Goal: Task Accomplishment & Management: Use online tool/utility

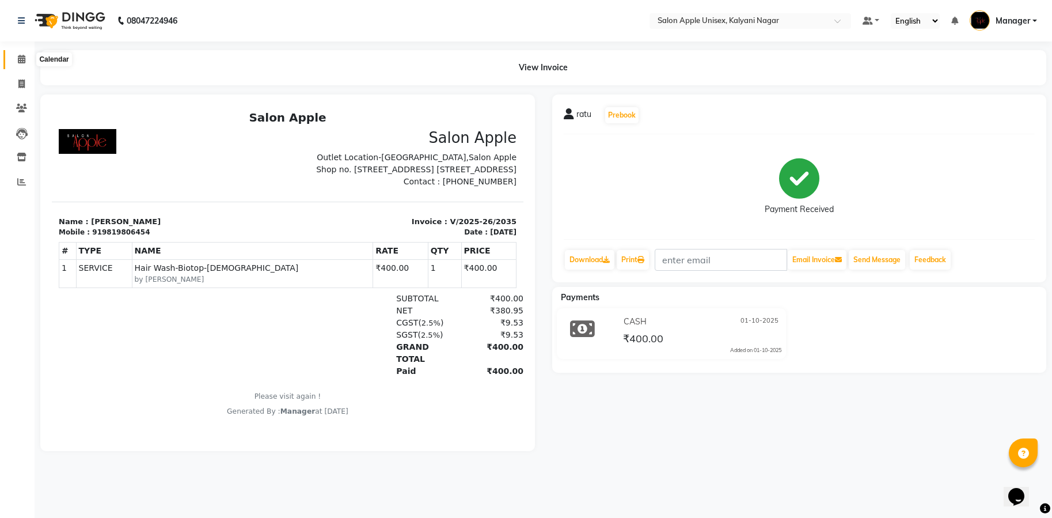
click at [23, 63] on icon at bounding box center [21, 59] width 7 height 9
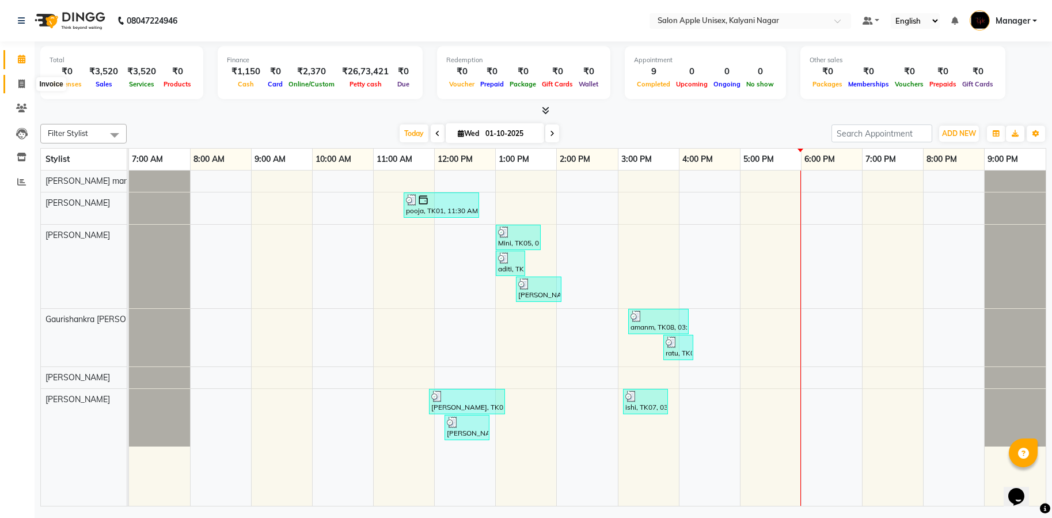
click at [21, 85] on icon at bounding box center [21, 83] width 6 height 9
select select "service"
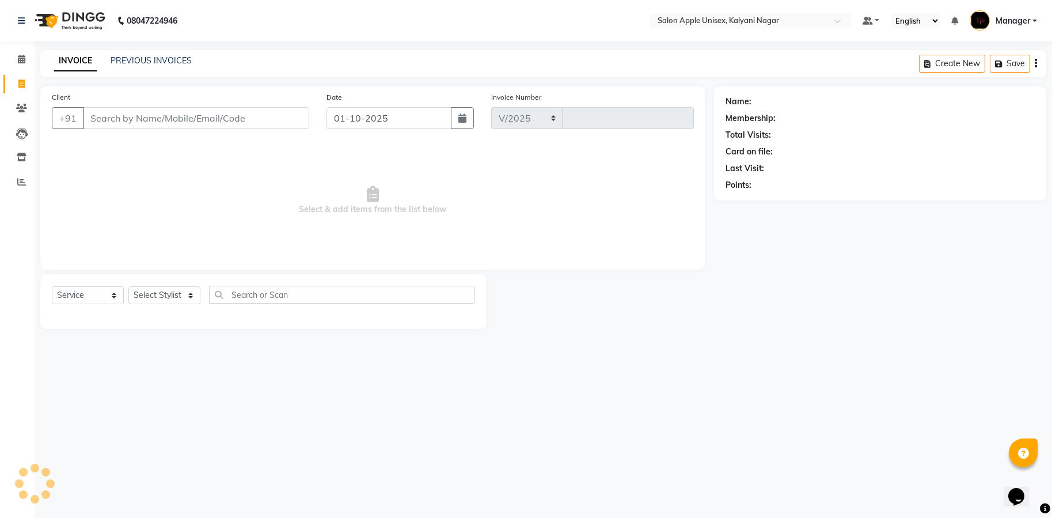
select select "119"
type input "2036"
click at [202, 115] on input "Client" at bounding box center [196, 118] width 226 height 22
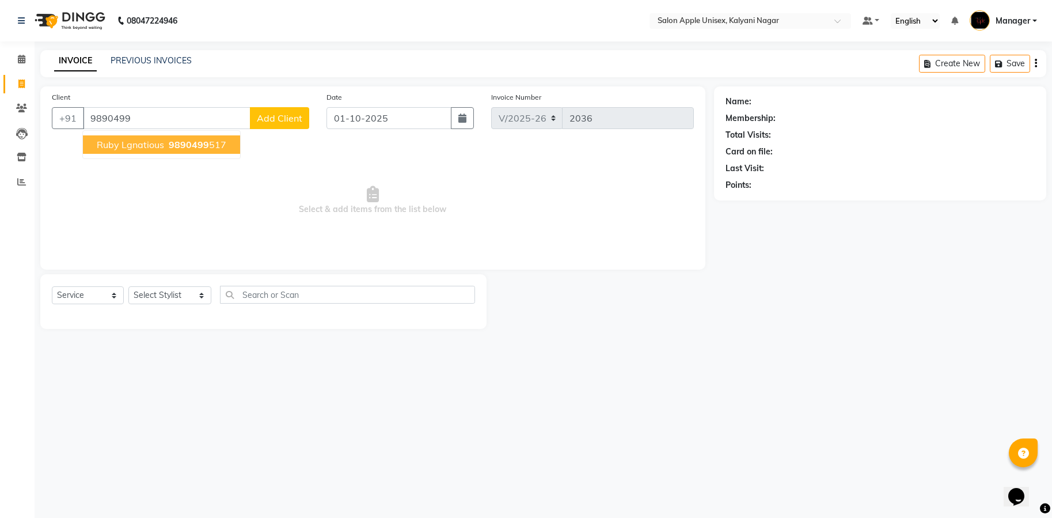
click at [152, 142] on span "ruby lgnatious" at bounding box center [130, 145] width 67 height 12
type input "9890499517"
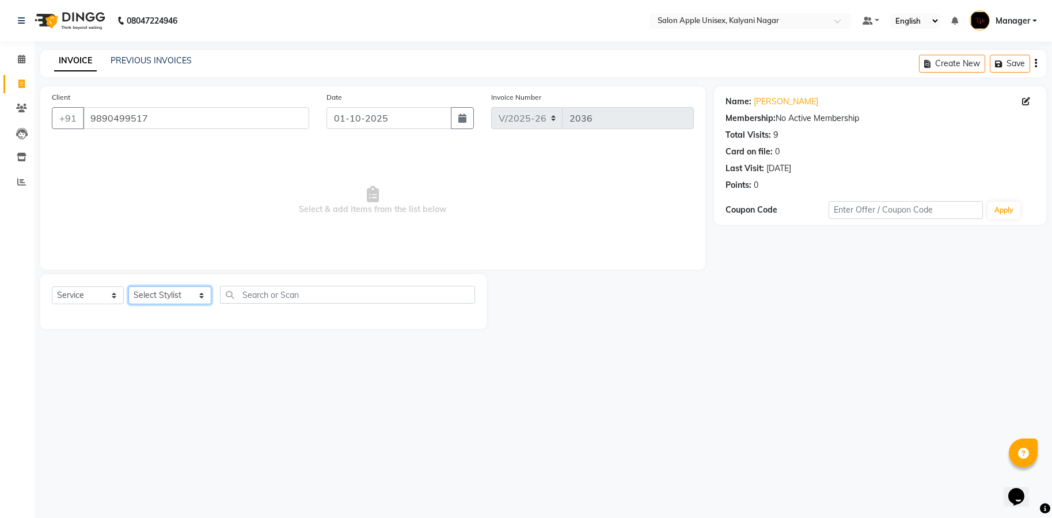
click at [190, 292] on select "Select Stylist [PERSON_NAME] Gaurishankra [PERSON_NAME] (Owner) [PERSON_NAME] M…" at bounding box center [169, 295] width 83 height 18
select select "93409"
click at [128, 286] on select "Select Stylist [PERSON_NAME] Gaurishankra [PERSON_NAME] (Owner) [PERSON_NAME] M…" at bounding box center [169, 295] width 83 height 18
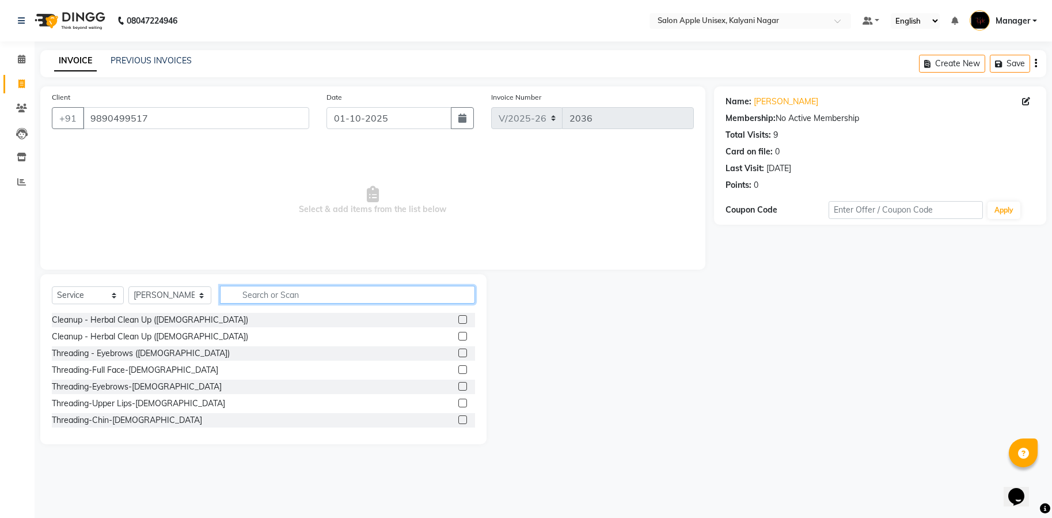
click at [251, 293] on input "text" at bounding box center [347, 295] width 255 height 18
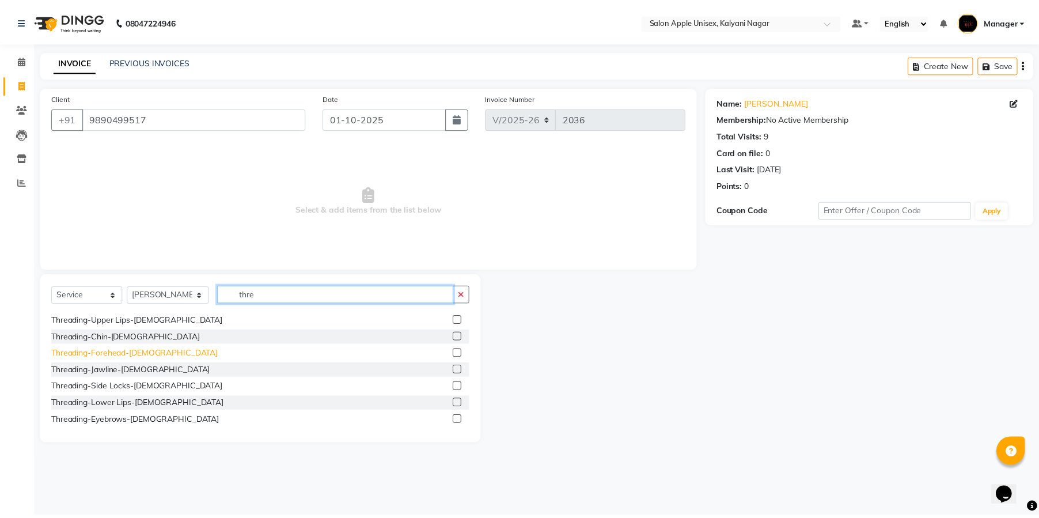
scroll to position [86, 0]
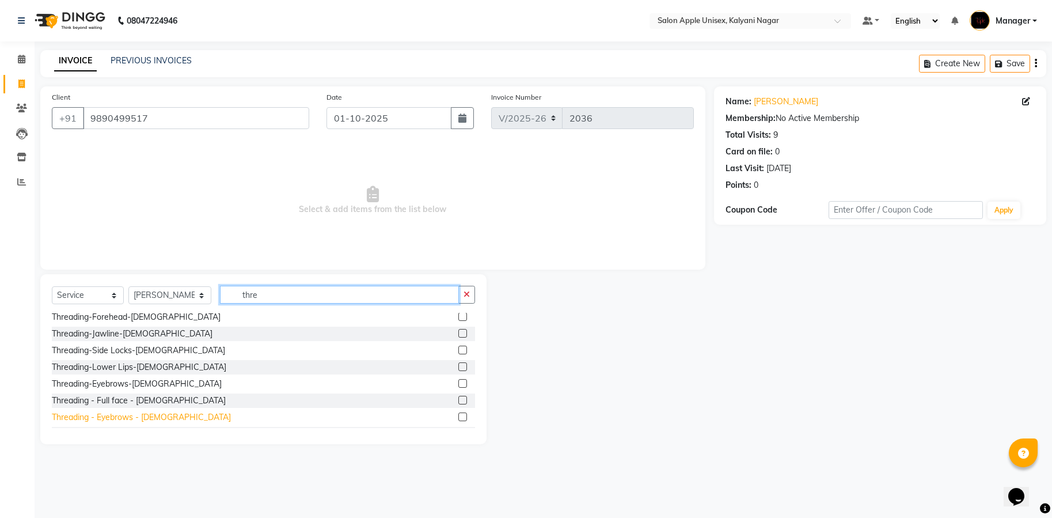
type input "thre"
click at [119, 418] on div "Threading - Eyebrows - [DEMOGRAPHIC_DATA]" at bounding box center [141, 417] width 179 height 12
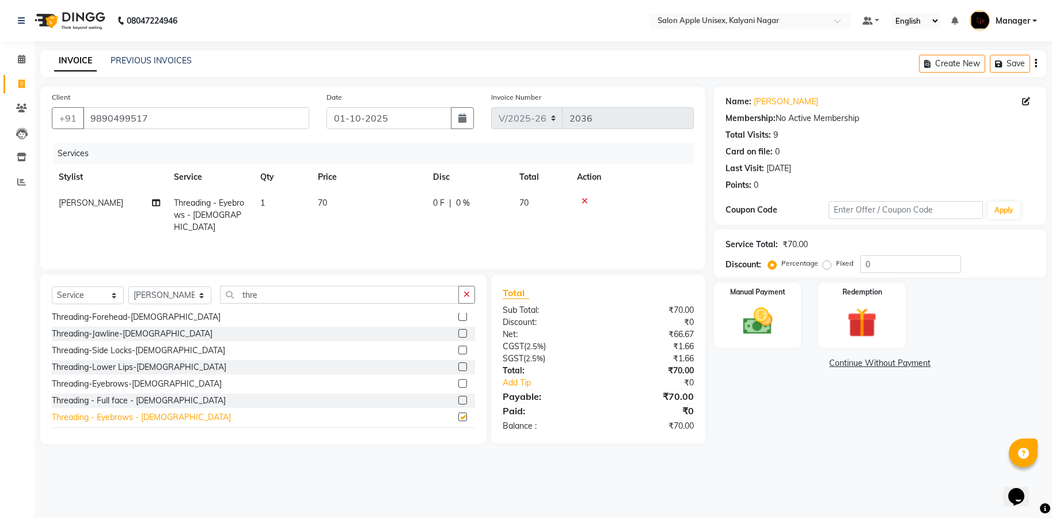
checkbox input "false"
click at [767, 310] on img at bounding box center [758, 322] width 50 height 36
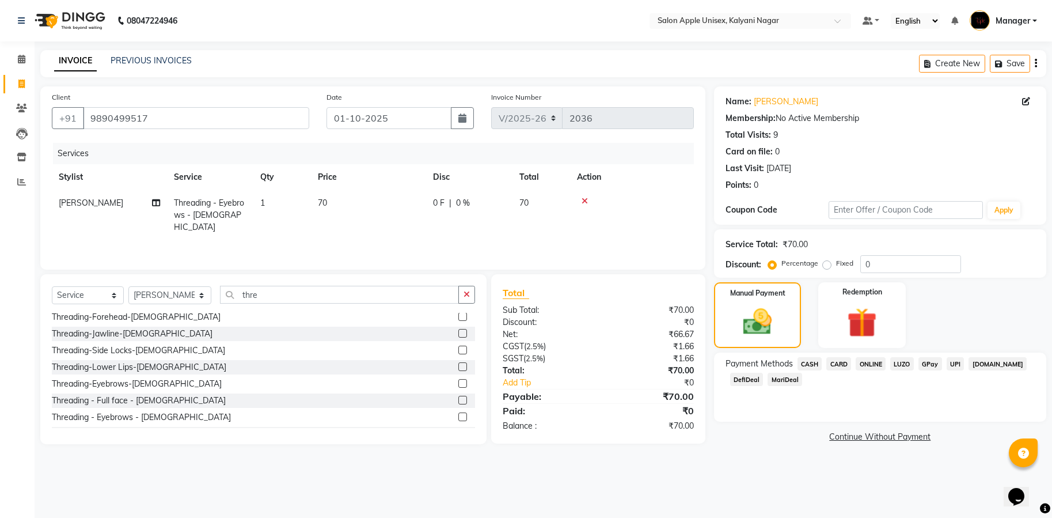
click at [870, 364] on span "ONLINE" at bounding box center [871, 363] width 30 height 13
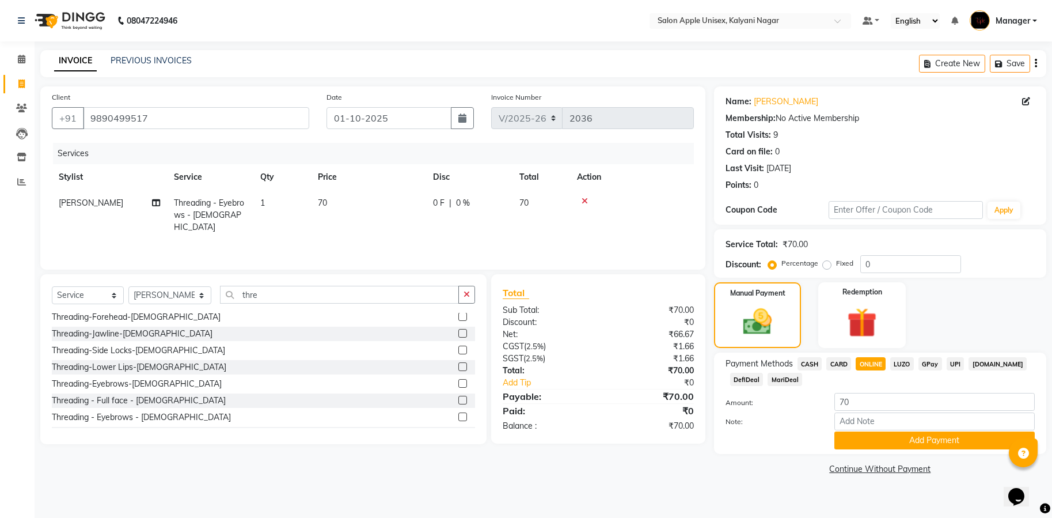
click at [807, 362] on span "CASH" at bounding box center [810, 363] width 25 height 13
click at [904, 434] on button "Add Payment" at bounding box center [935, 440] width 200 height 18
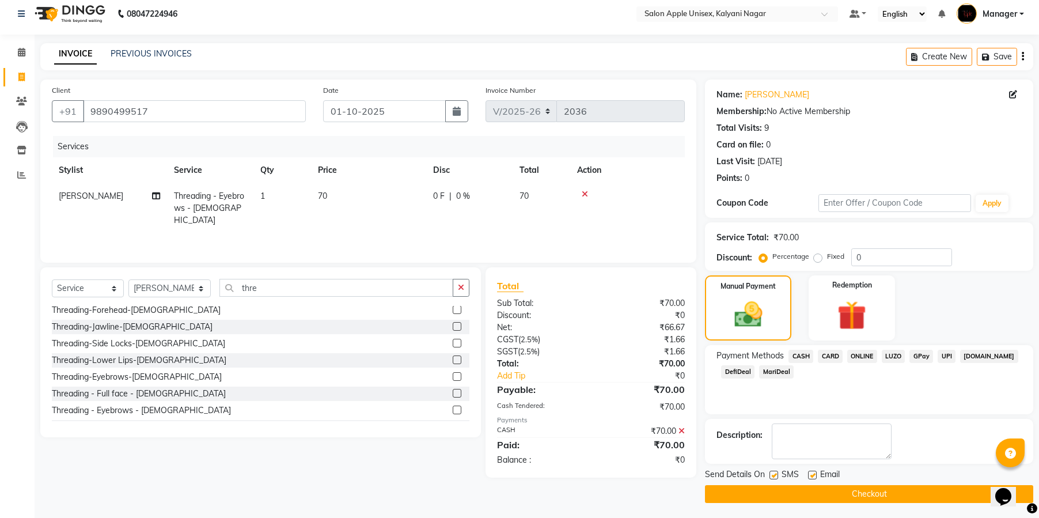
scroll to position [9, 0]
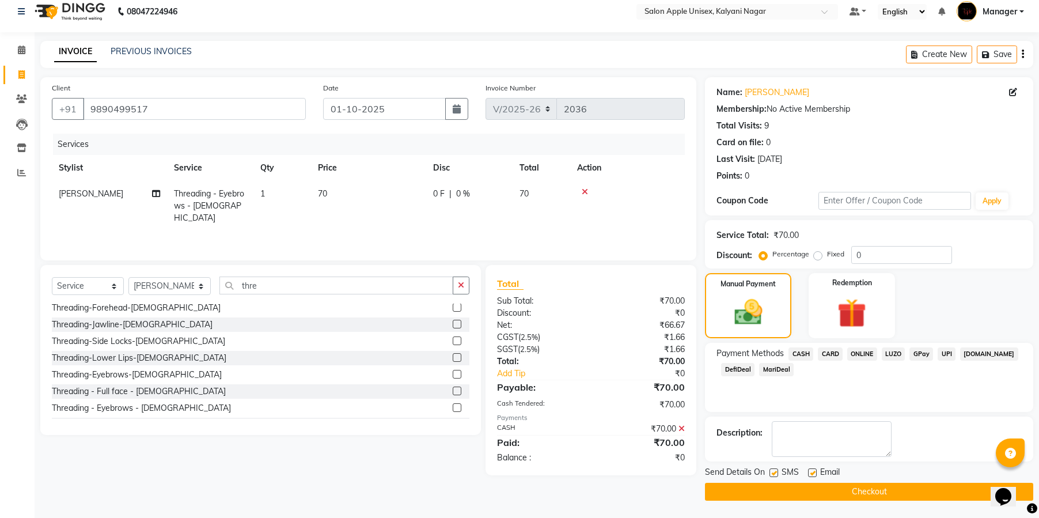
click at [868, 491] on button "Checkout" at bounding box center [869, 492] width 328 height 18
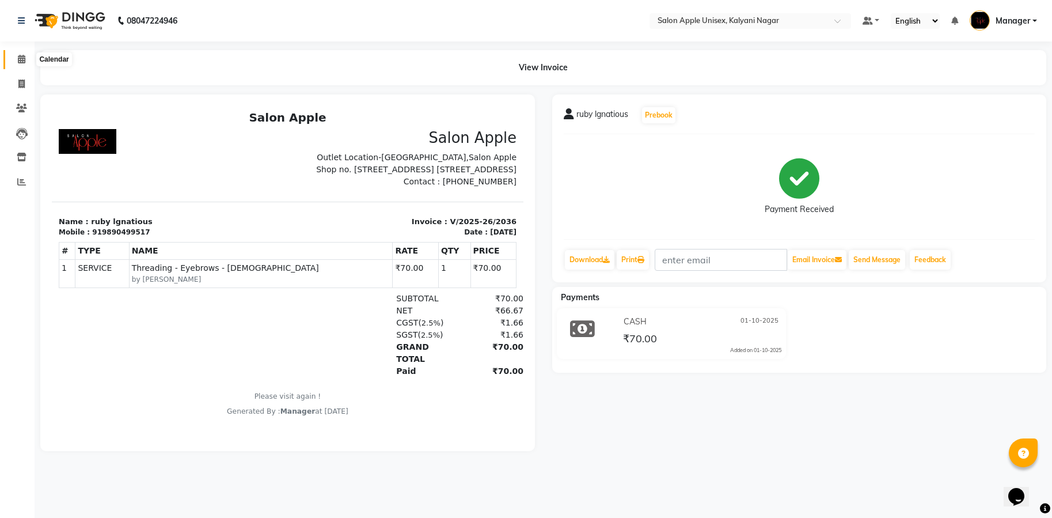
click at [18, 55] on icon at bounding box center [21, 59] width 7 height 9
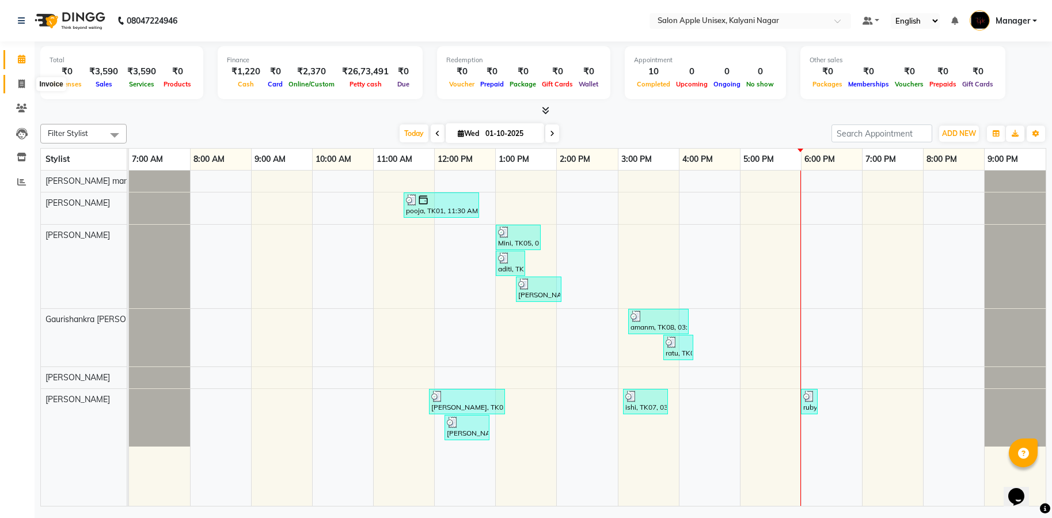
click at [22, 82] on icon at bounding box center [21, 83] width 6 height 9
select select "service"
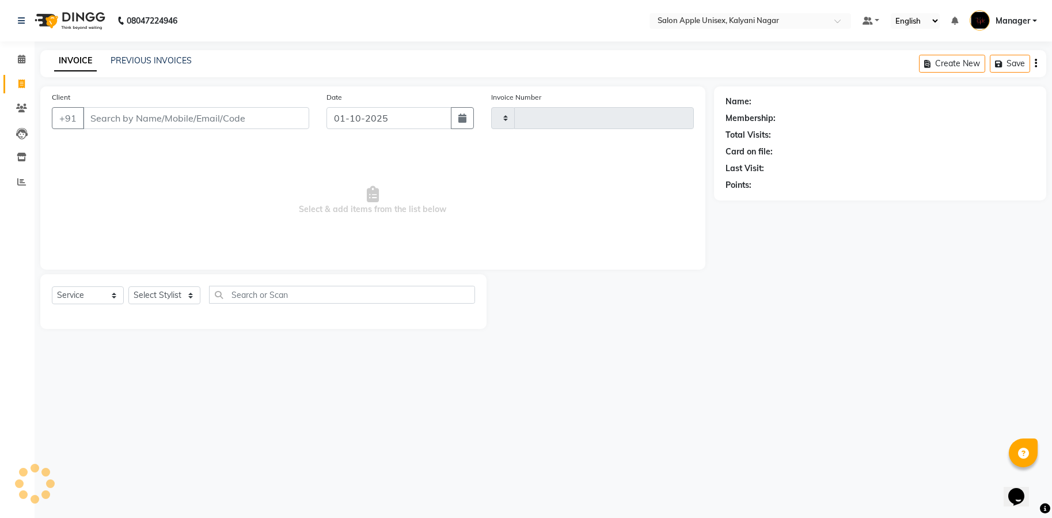
type input "2037"
select select "119"
click at [128, 119] on input "Client" at bounding box center [196, 118] width 226 height 22
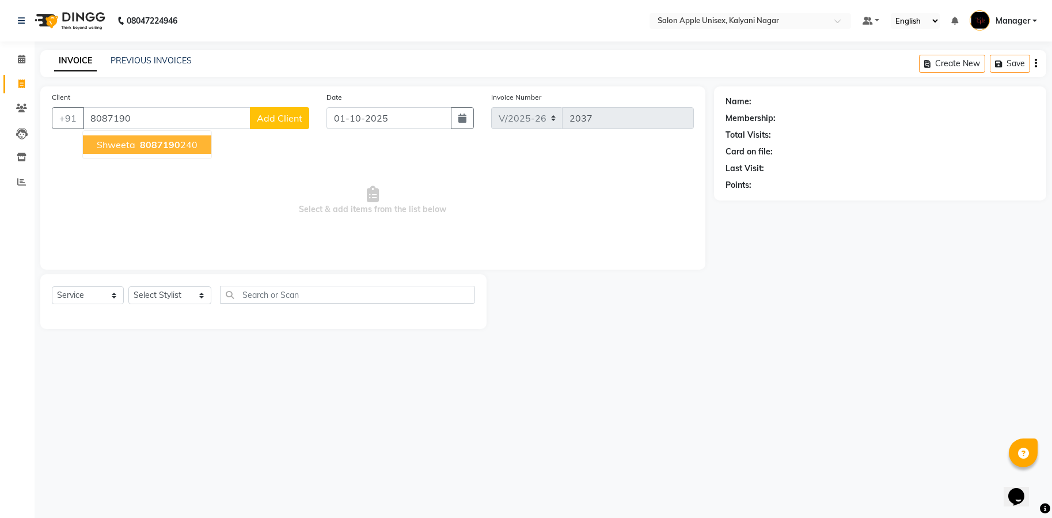
click at [164, 141] on span "8087190" at bounding box center [160, 145] width 40 height 12
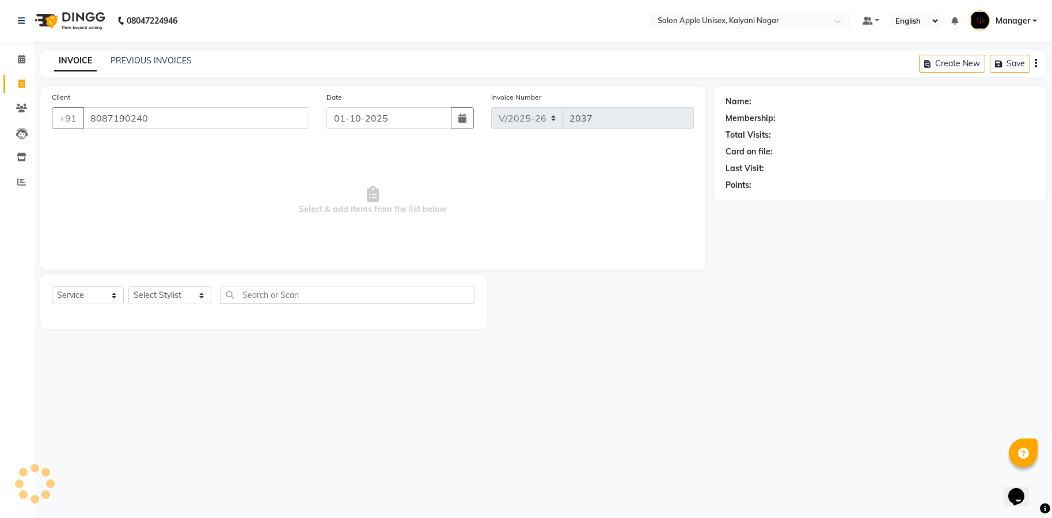
type input "8087190240"
select select "1: Object"
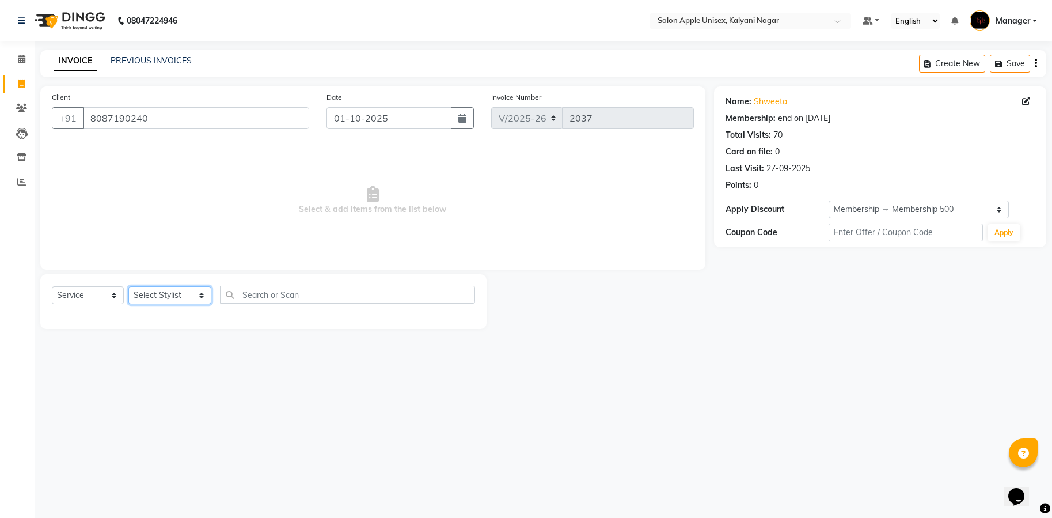
click at [183, 288] on select "Select Stylist [PERSON_NAME] Gaurishankra [PERSON_NAME] (Owner) [PERSON_NAME] M…" at bounding box center [169, 295] width 83 height 18
select select "93409"
click at [128, 286] on select "Select Stylist [PERSON_NAME] Gaurishankra [PERSON_NAME] (Owner) [PERSON_NAME] M…" at bounding box center [169, 295] width 83 height 18
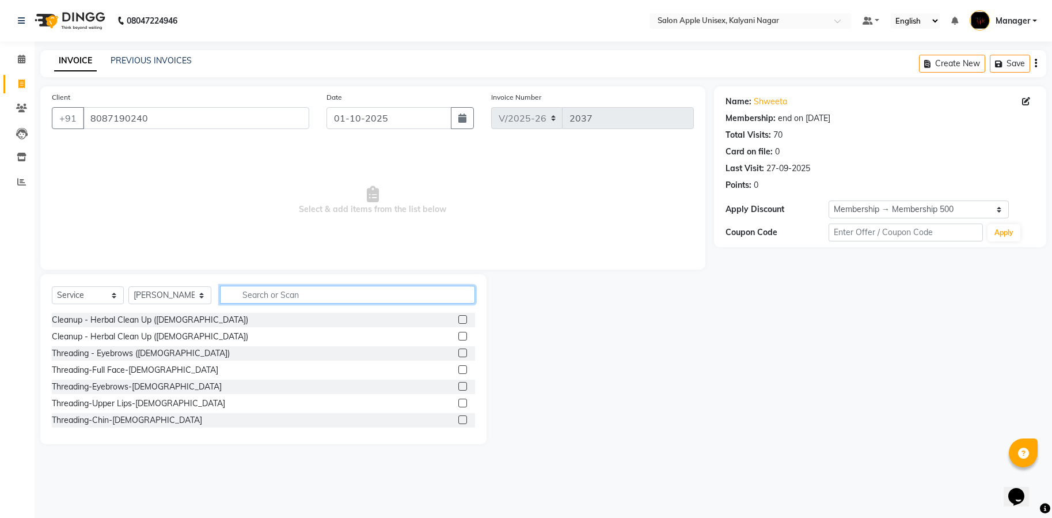
click at [297, 294] on input "text" at bounding box center [347, 295] width 255 height 18
type input "hair wash"
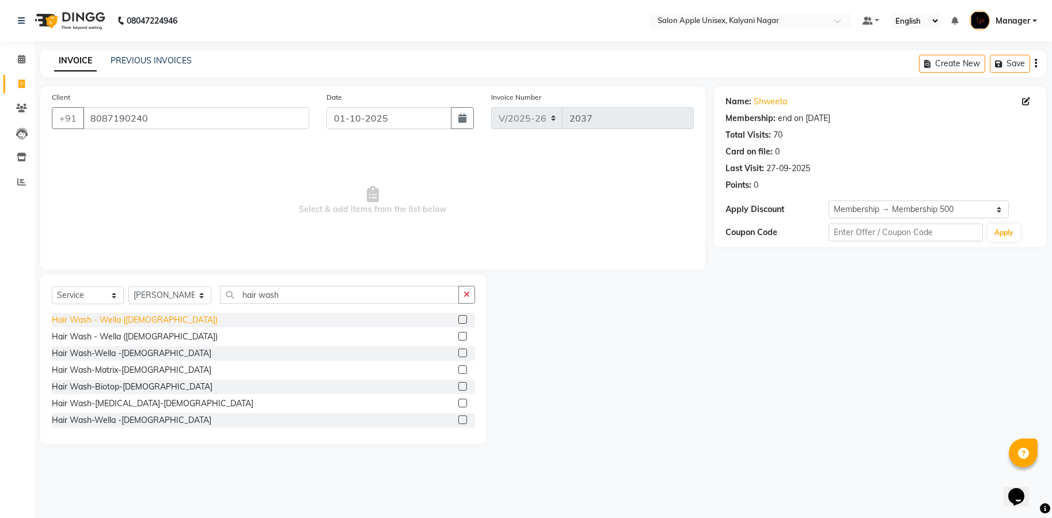
click at [109, 316] on div "Hair Wash - Wella ([DEMOGRAPHIC_DATA])" at bounding box center [135, 320] width 166 height 12
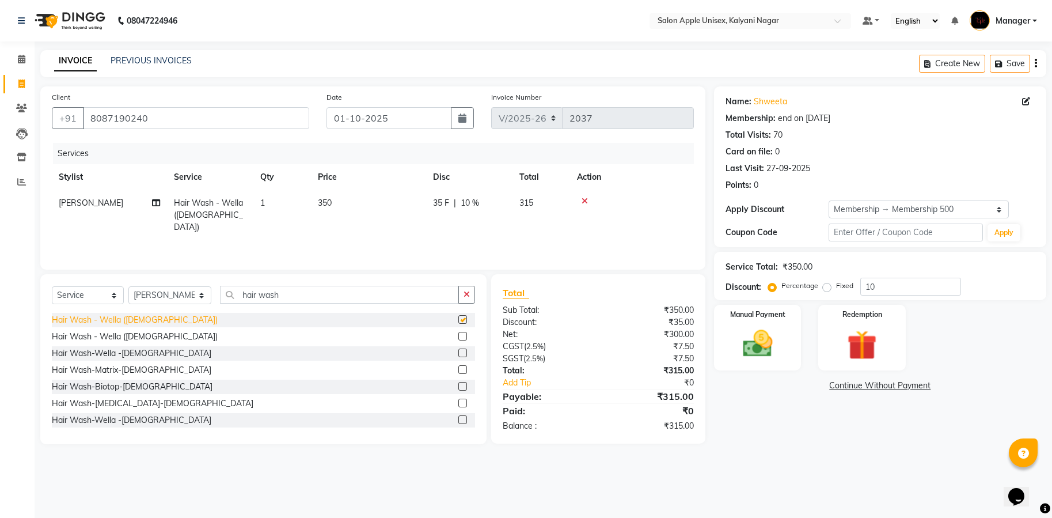
checkbox input "false"
click at [249, 197] on td "Hair Wash - Wella ([DEMOGRAPHIC_DATA])" at bounding box center [210, 215] width 86 height 50
select select "93409"
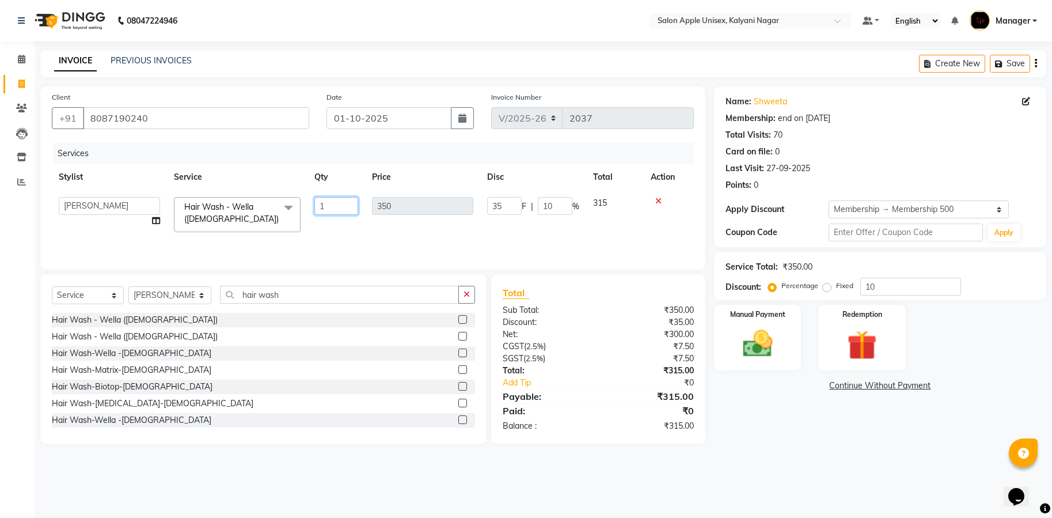
click at [329, 207] on input "1" at bounding box center [337, 206] width 44 height 18
type input "2"
click at [754, 403] on div "Name: Shweeta Membership: end on [DATE] Total Visits: 70 Card on file: 0 Last V…" at bounding box center [884, 265] width 341 height 358
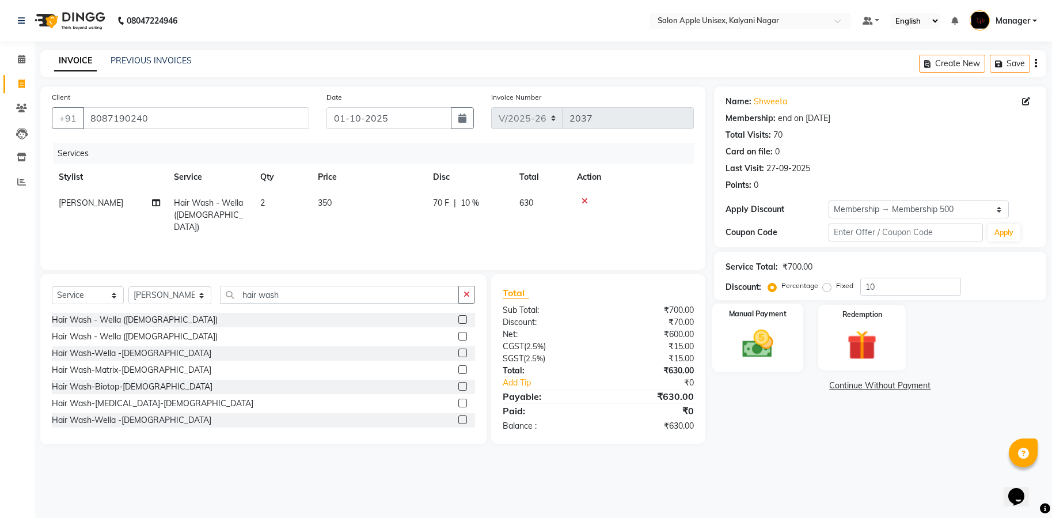
click at [758, 355] on img at bounding box center [758, 344] width 50 height 36
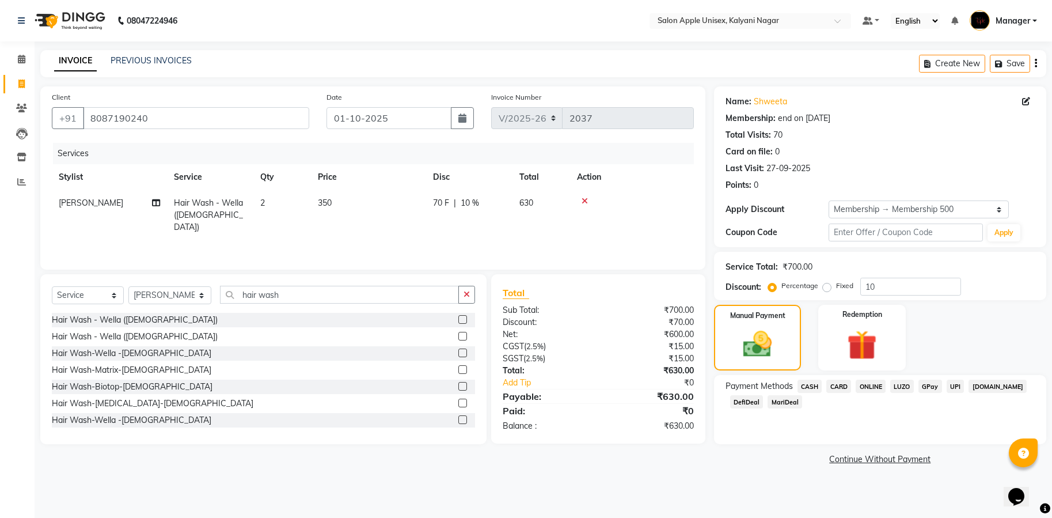
click at [872, 382] on span "ONLINE" at bounding box center [871, 386] width 30 height 13
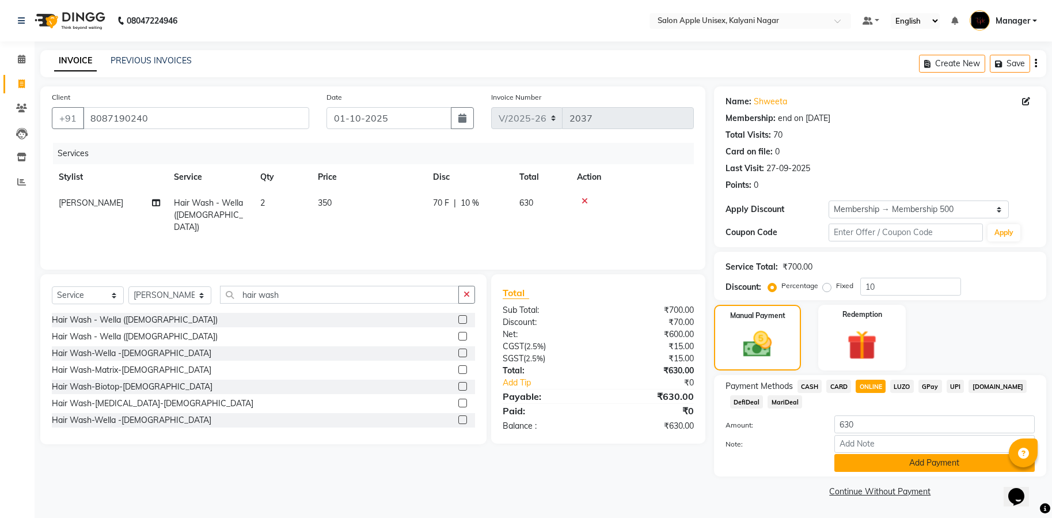
click at [945, 456] on button "Add Payment" at bounding box center [935, 463] width 200 height 18
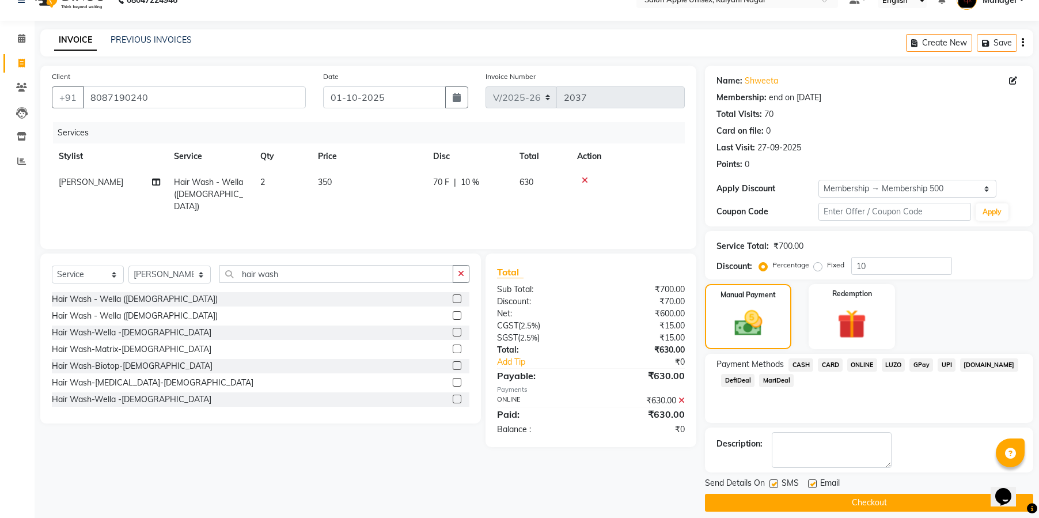
scroll to position [32, 0]
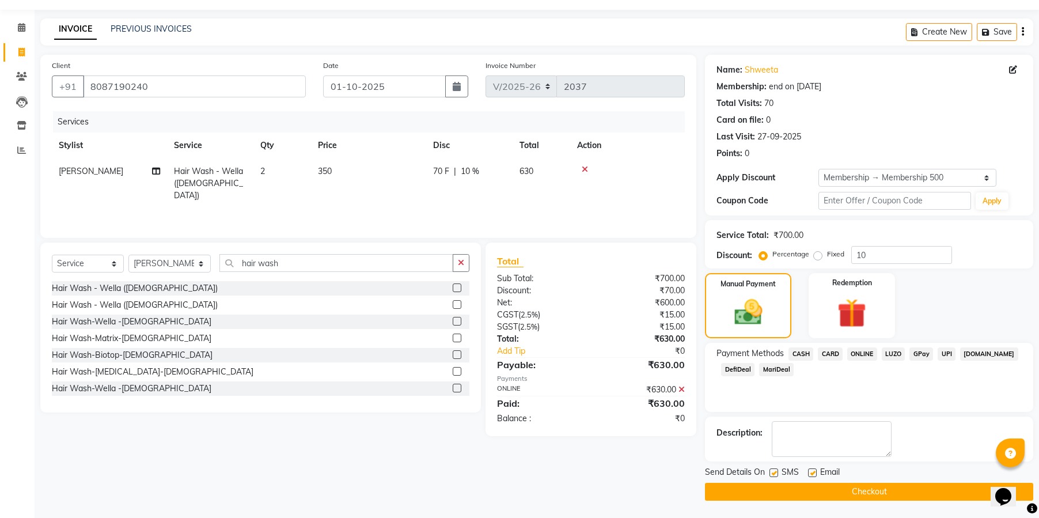
click at [889, 493] on button "Checkout" at bounding box center [869, 492] width 328 height 18
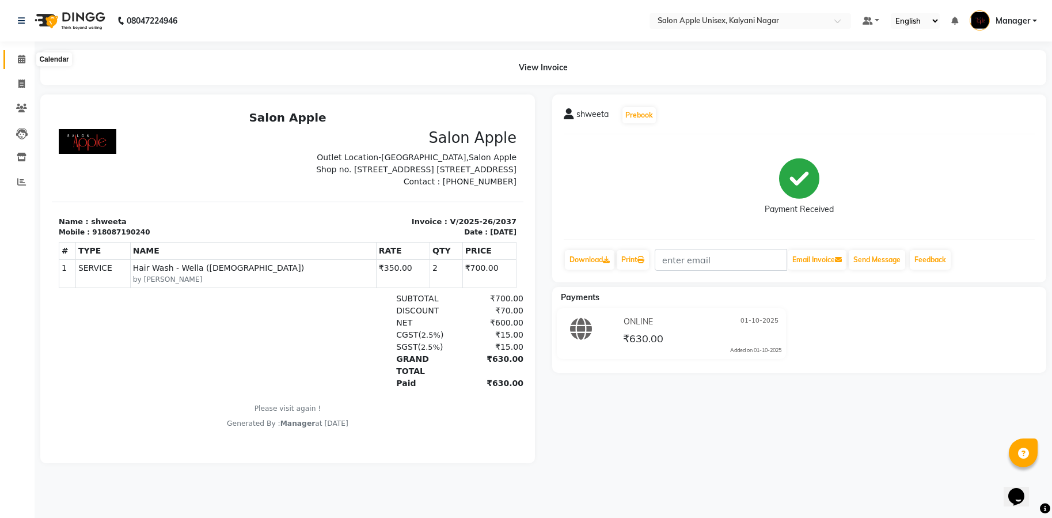
click at [25, 63] on span at bounding box center [22, 59] width 20 height 13
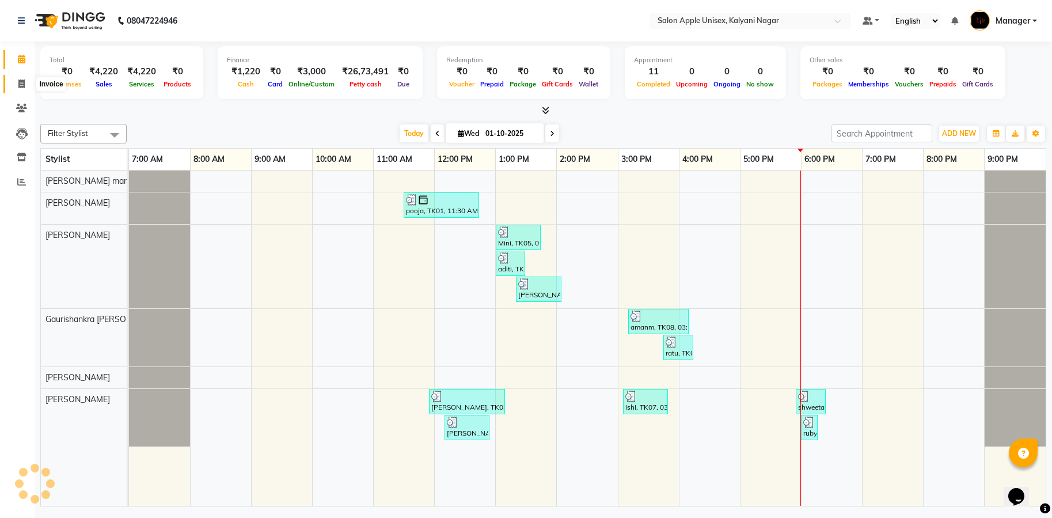
click at [16, 89] on span at bounding box center [22, 84] width 20 height 13
select select "119"
select select "service"
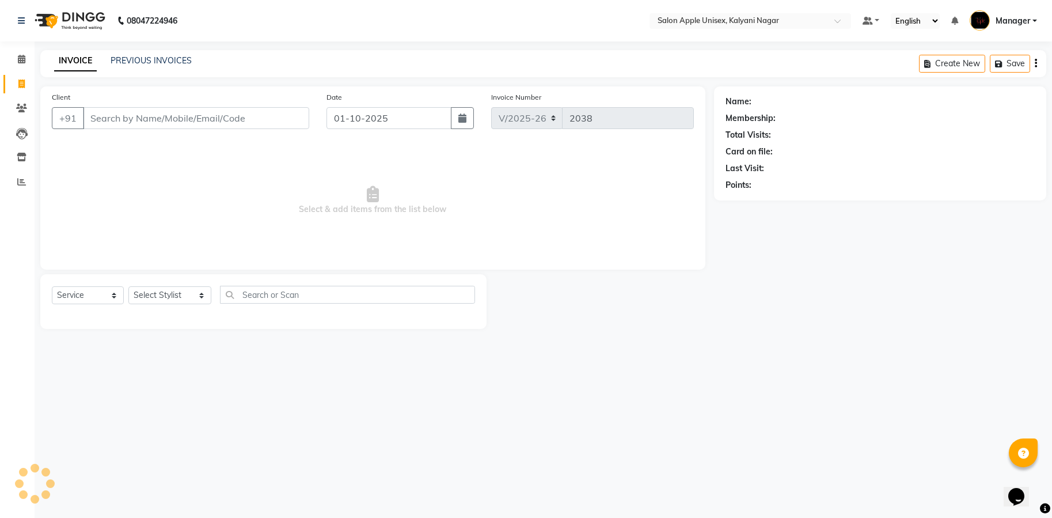
click at [147, 113] on input "Client" at bounding box center [196, 118] width 226 height 22
click at [213, 122] on input "Client" at bounding box center [196, 118] width 226 height 22
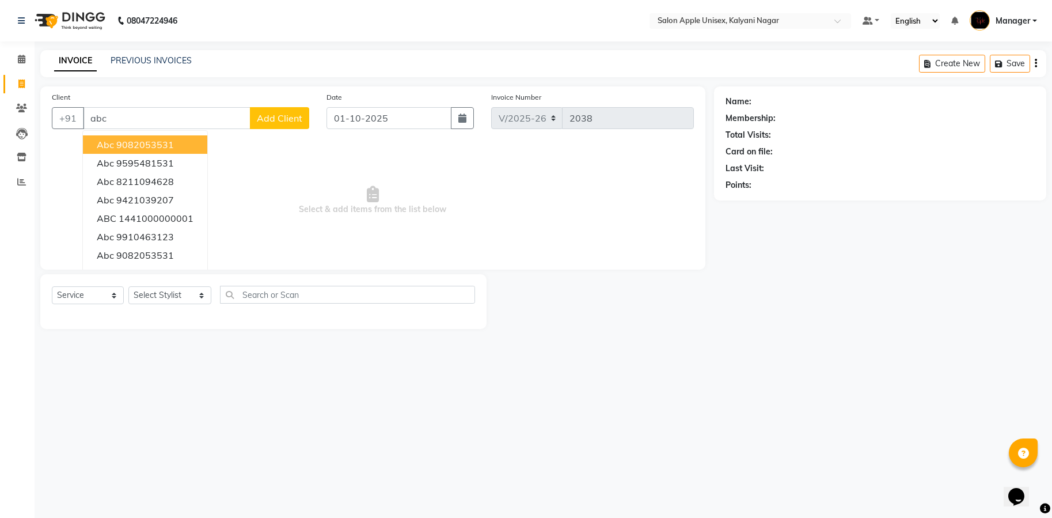
click at [175, 148] on button "abc 9082053531" at bounding box center [145, 144] width 124 height 18
type input "9082053531"
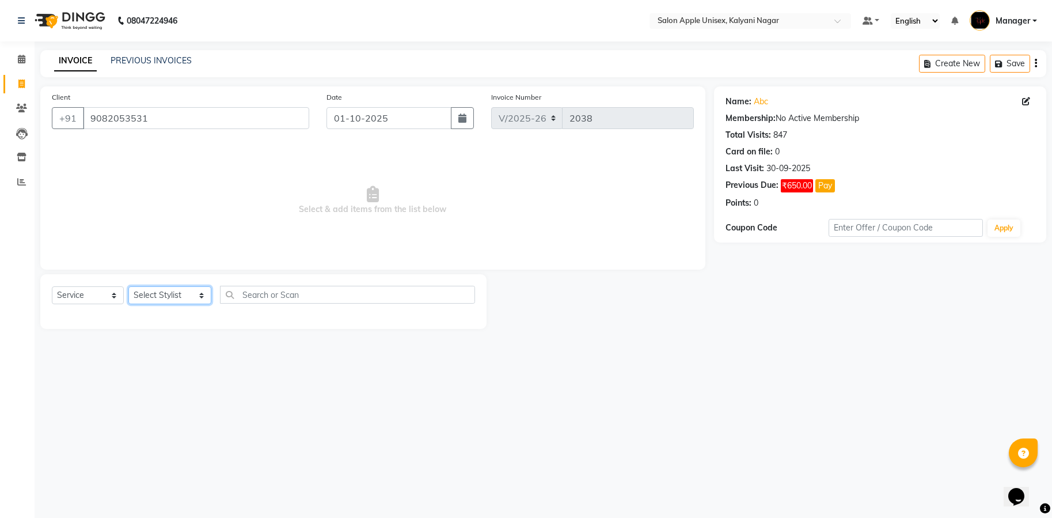
click at [194, 300] on select "Select Stylist [PERSON_NAME] Gaurishankra [PERSON_NAME] (Owner) [PERSON_NAME] M…" at bounding box center [169, 295] width 83 height 18
select select "93409"
click at [128, 286] on select "Select Stylist [PERSON_NAME] Gaurishankra [PERSON_NAME] (Owner) [PERSON_NAME] M…" at bounding box center [169, 295] width 83 height 18
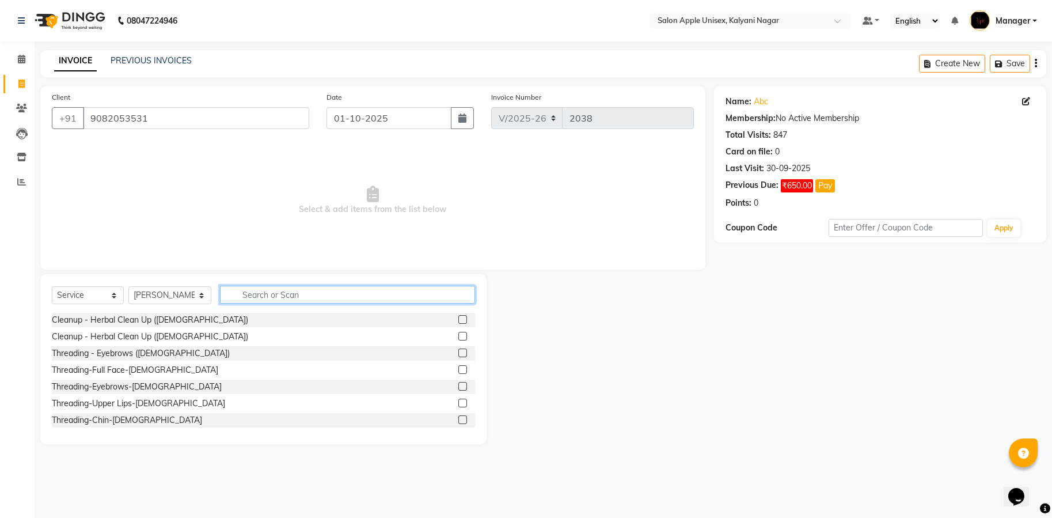
click at [271, 291] on input "text" at bounding box center [347, 295] width 255 height 18
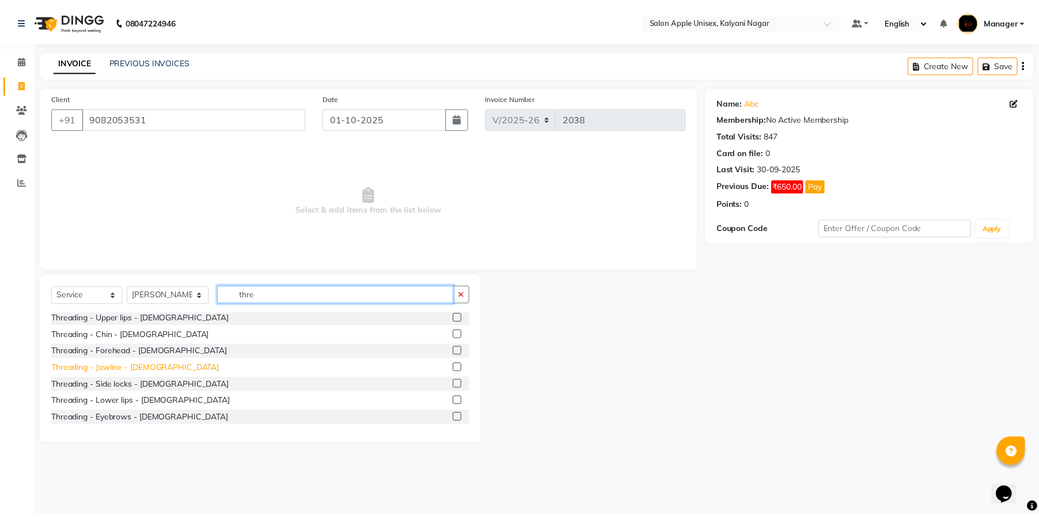
scroll to position [116, 0]
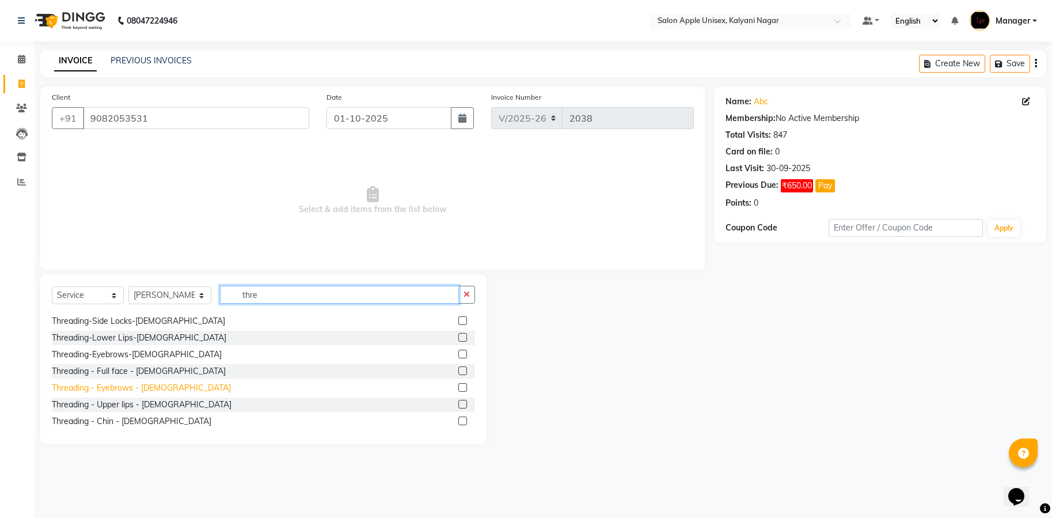
type input "thre"
drag, startPoint x: 111, startPoint y: 388, endPoint x: 122, endPoint y: 383, distance: 11.9
click at [112, 387] on div "Threading - Eyebrows - [DEMOGRAPHIC_DATA]" at bounding box center [141, 388] width 179 height 12
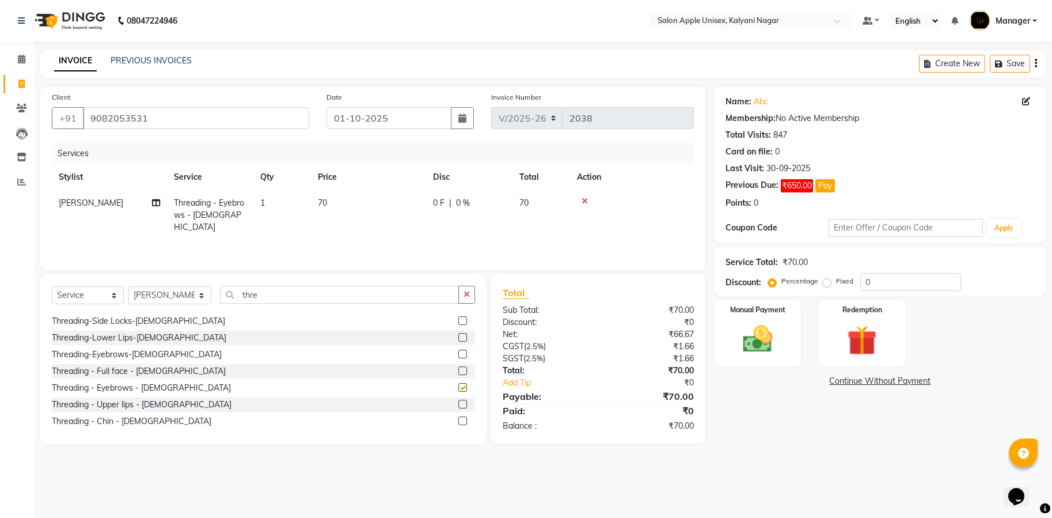
checkbox input "false"
click at [786, 347] on div "Manual Payment" at bounding box center [758, 333] width 91 height 69
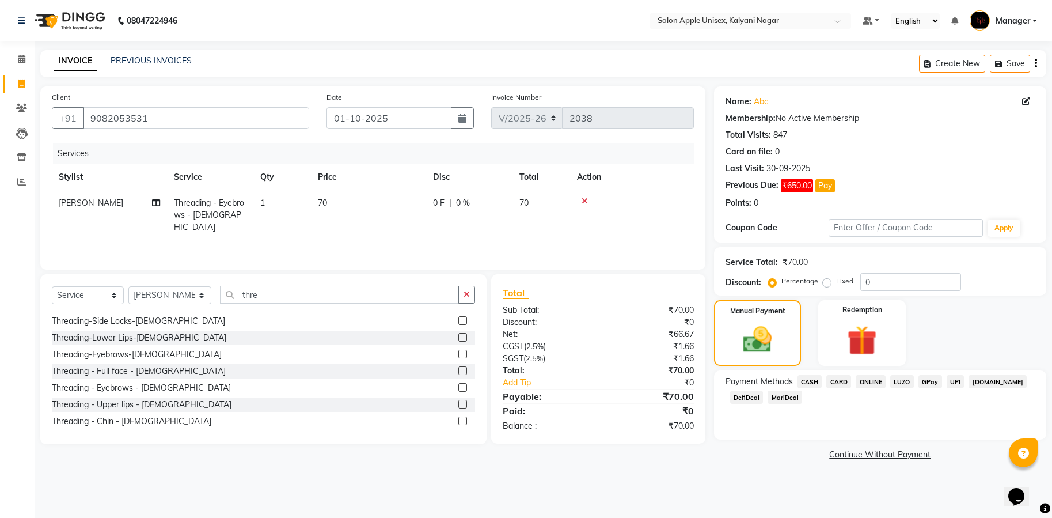
click at [815, 380] on span "CASH" at bounding box center [810, 381] width 25 height 13
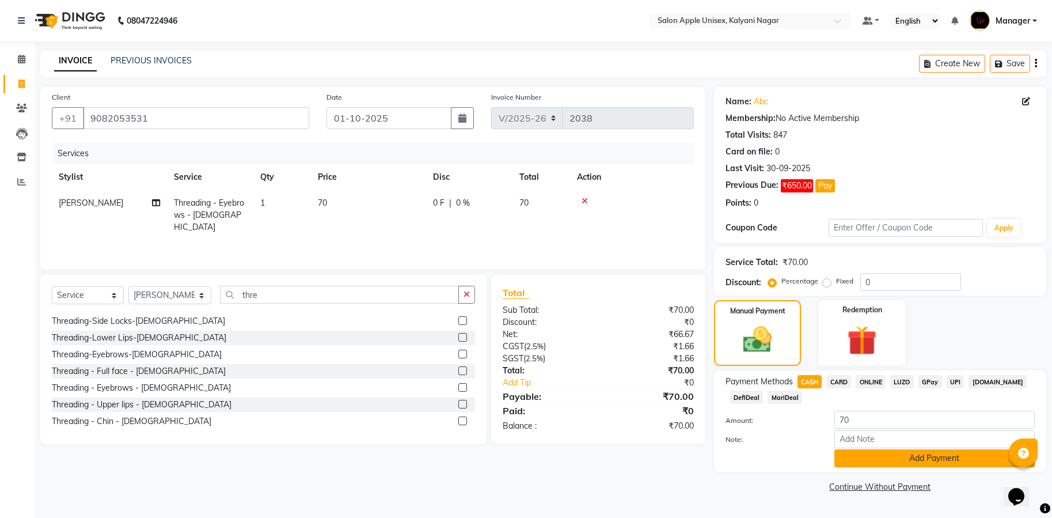
click at [951, 467] on button "Add Payment" at bounding box center [935, 458] width 200 height 18
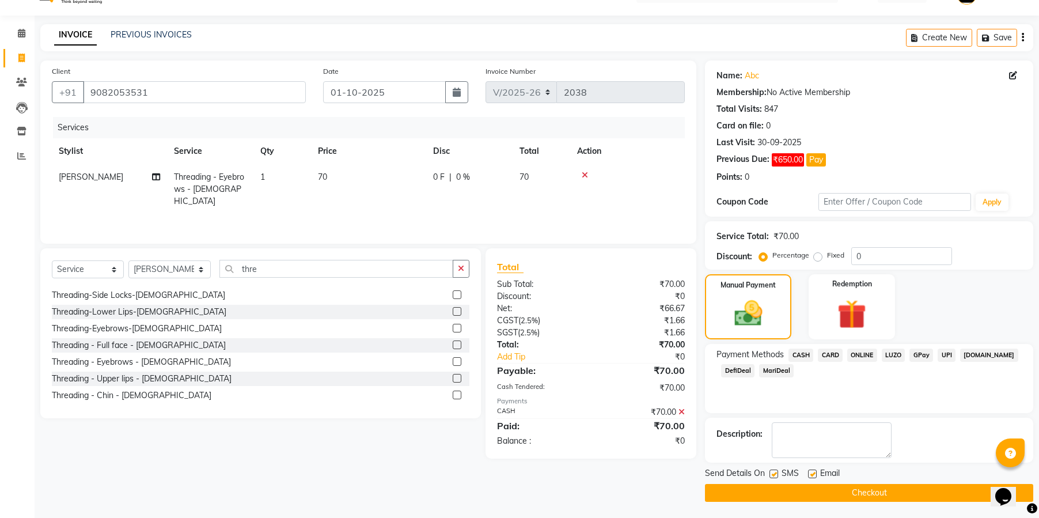
scroll to position [27, 0]
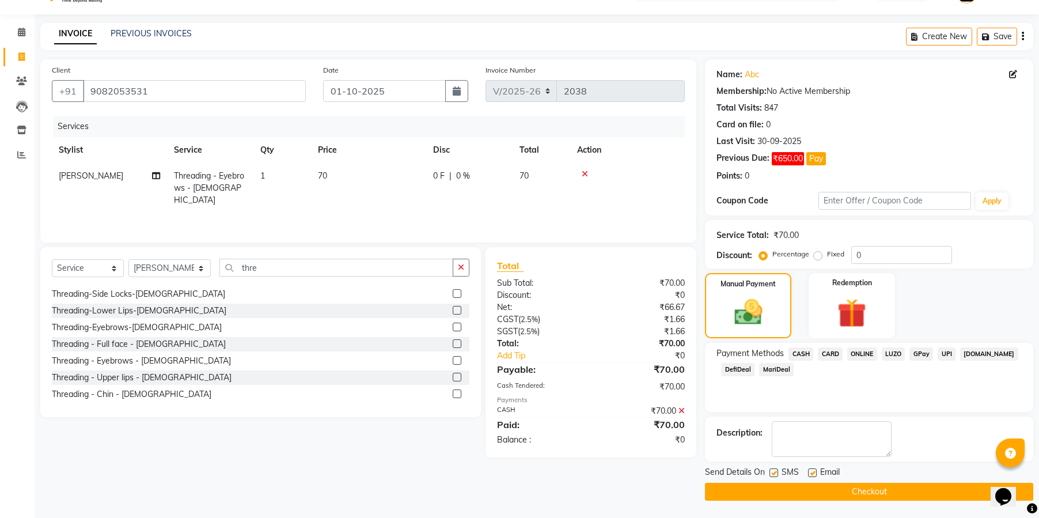
click at [774, 477] on div at bounding box center [773, 474] width 7 height 12
click at [813, 475] on label at bounding box center [812, 472] width 9 height 9
click at [813, 475] on input "checkbox" at bounding box center [811, 472] width 7 height 7
checkbox input "false"
click at [777, 475] on label at bounding box center [774, 472] width 9 height 9
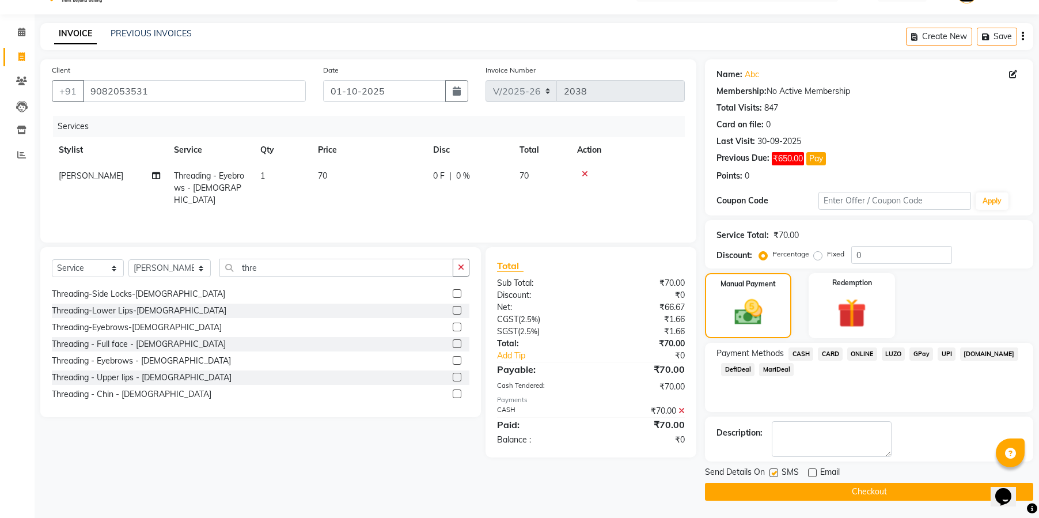
click at [777, 475] on input "checkbox" at bounding box center [773, 472] width 7 height 7
checkbox input "false"
drag, startPoint x: 827, startPoint y: 486, endPoint x: 840, endPoint y: 363, distance: 123.4
click at [828, 486] on button "Checkout" at bounding box center [869, 492] width 328 height 18
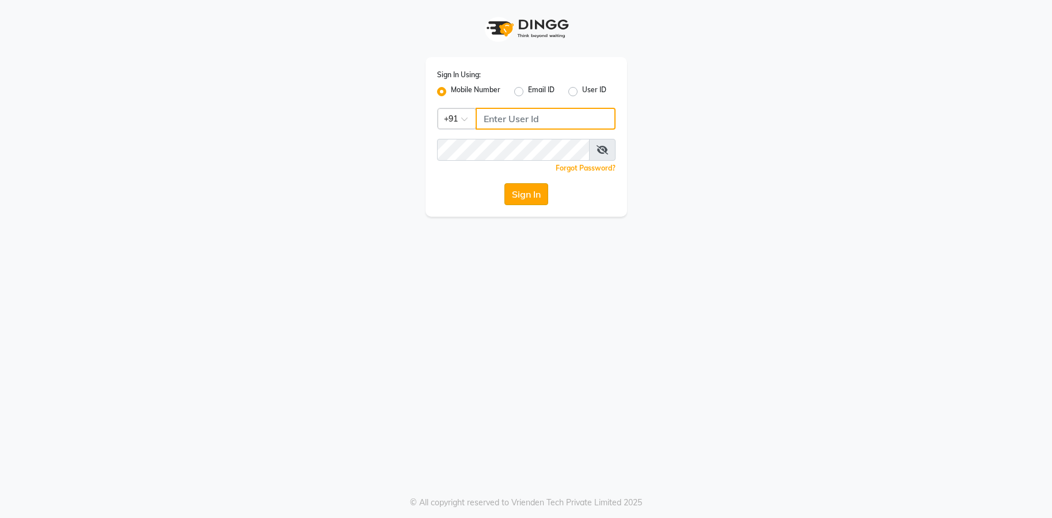
type input "9082053531"
click at [531, 203] on button "Sign In" at bounding box center [527, 194] width 44 height 22
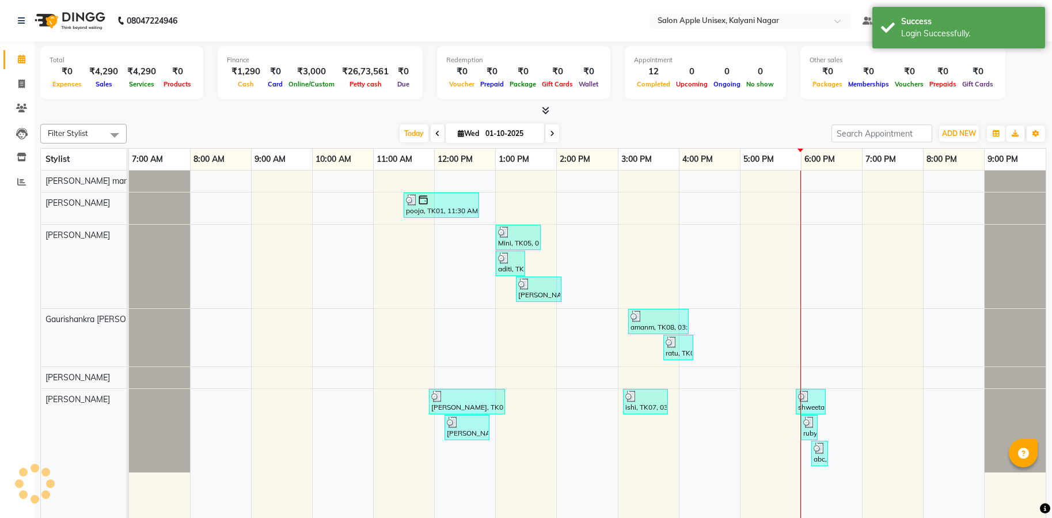
select select "en"
